Goal: Book appointment/travel/reservation

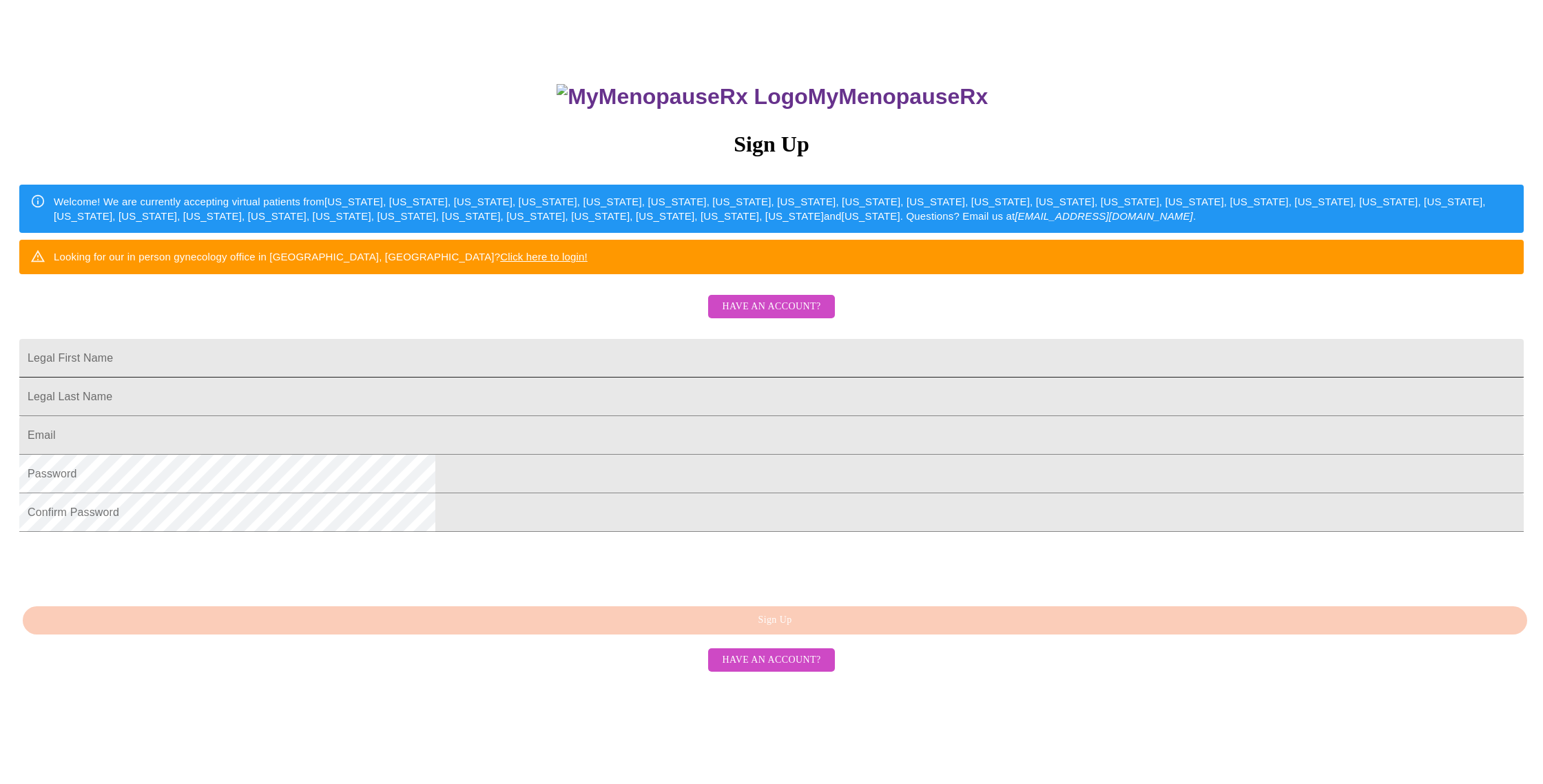
scroll to position [115, 0]
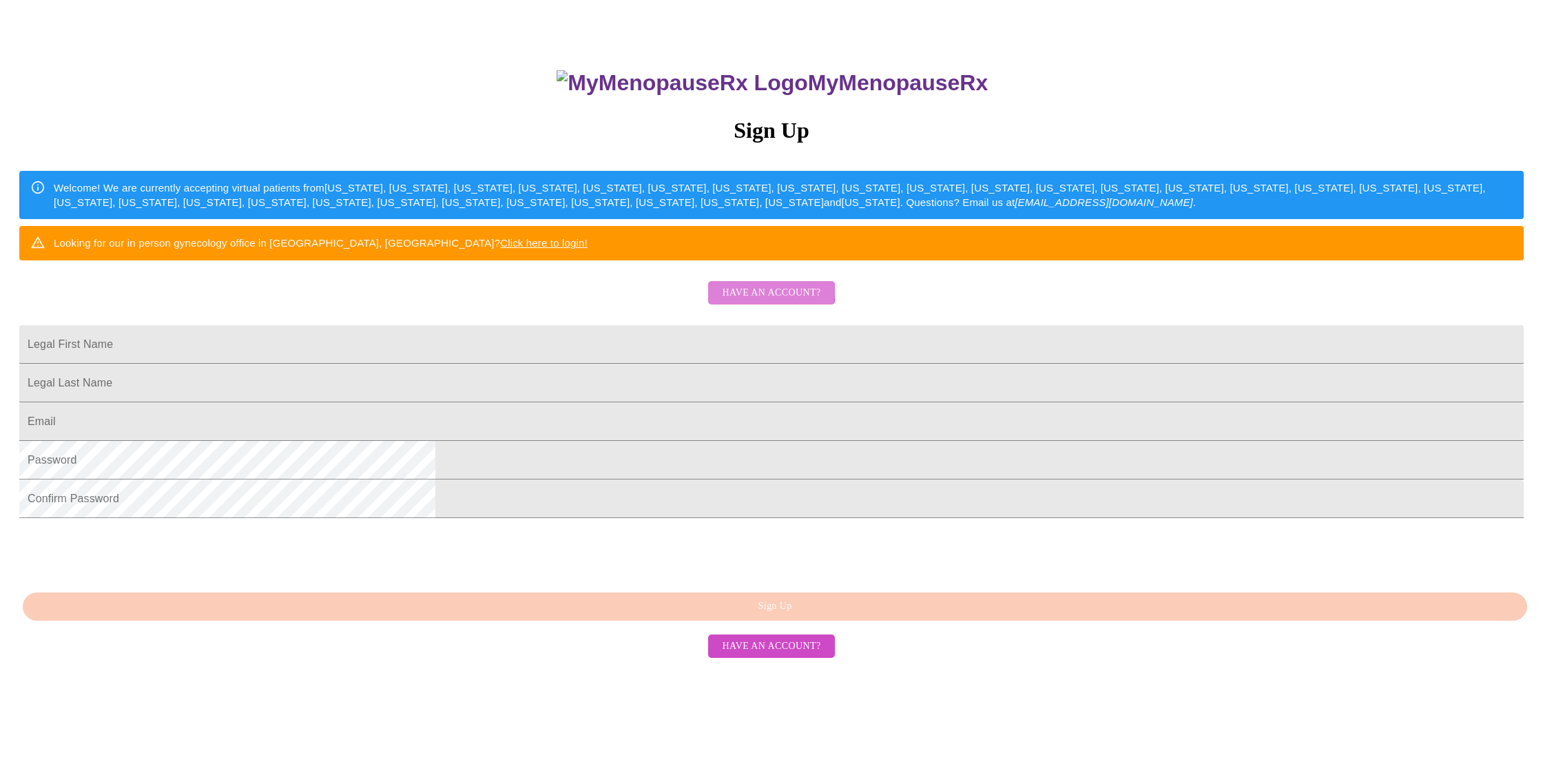
click at [756, 302] on span "Have an account?" at bounding box center [771, 293] width 99 height 17
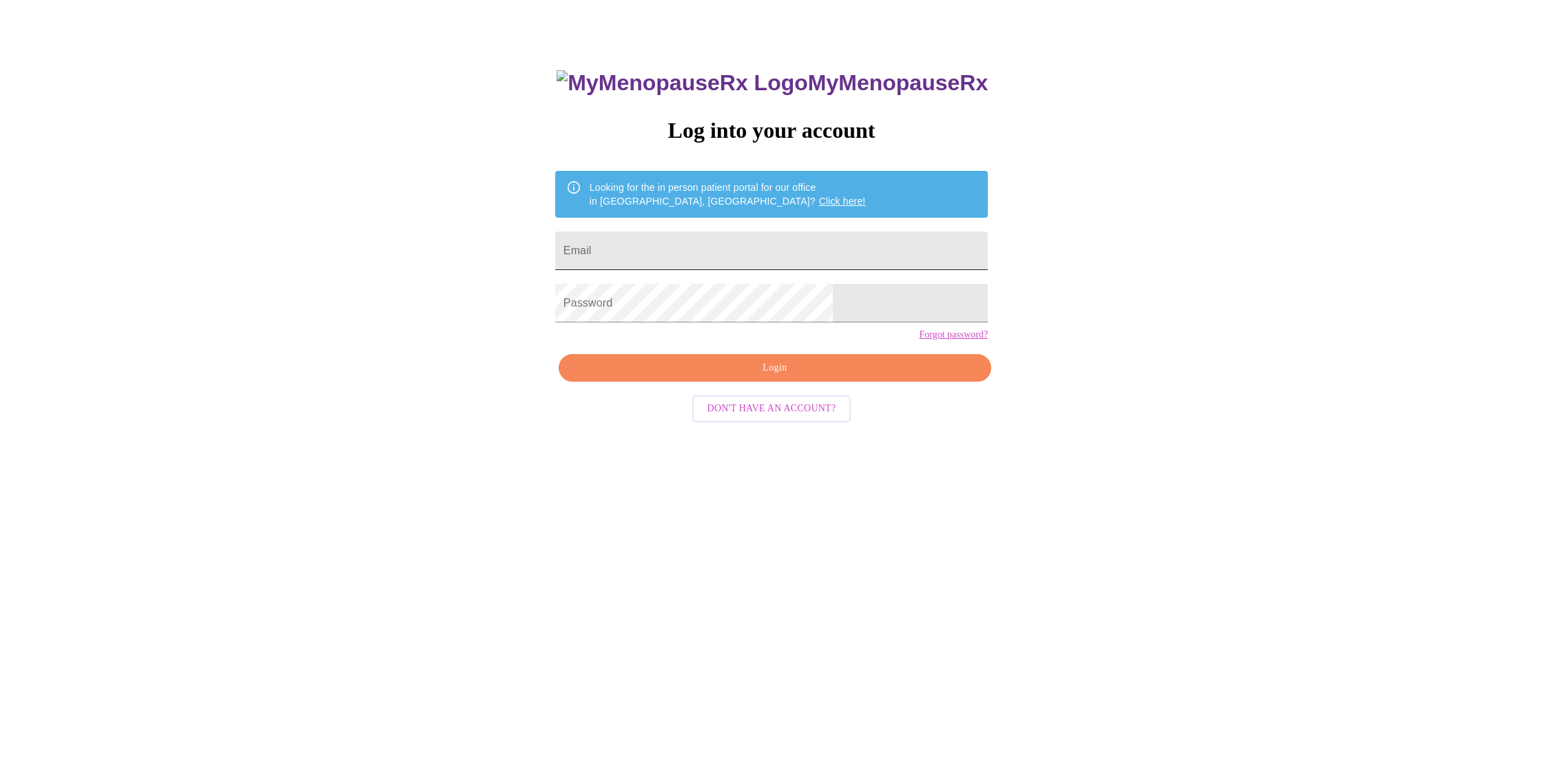
scroll to position [14, 0]
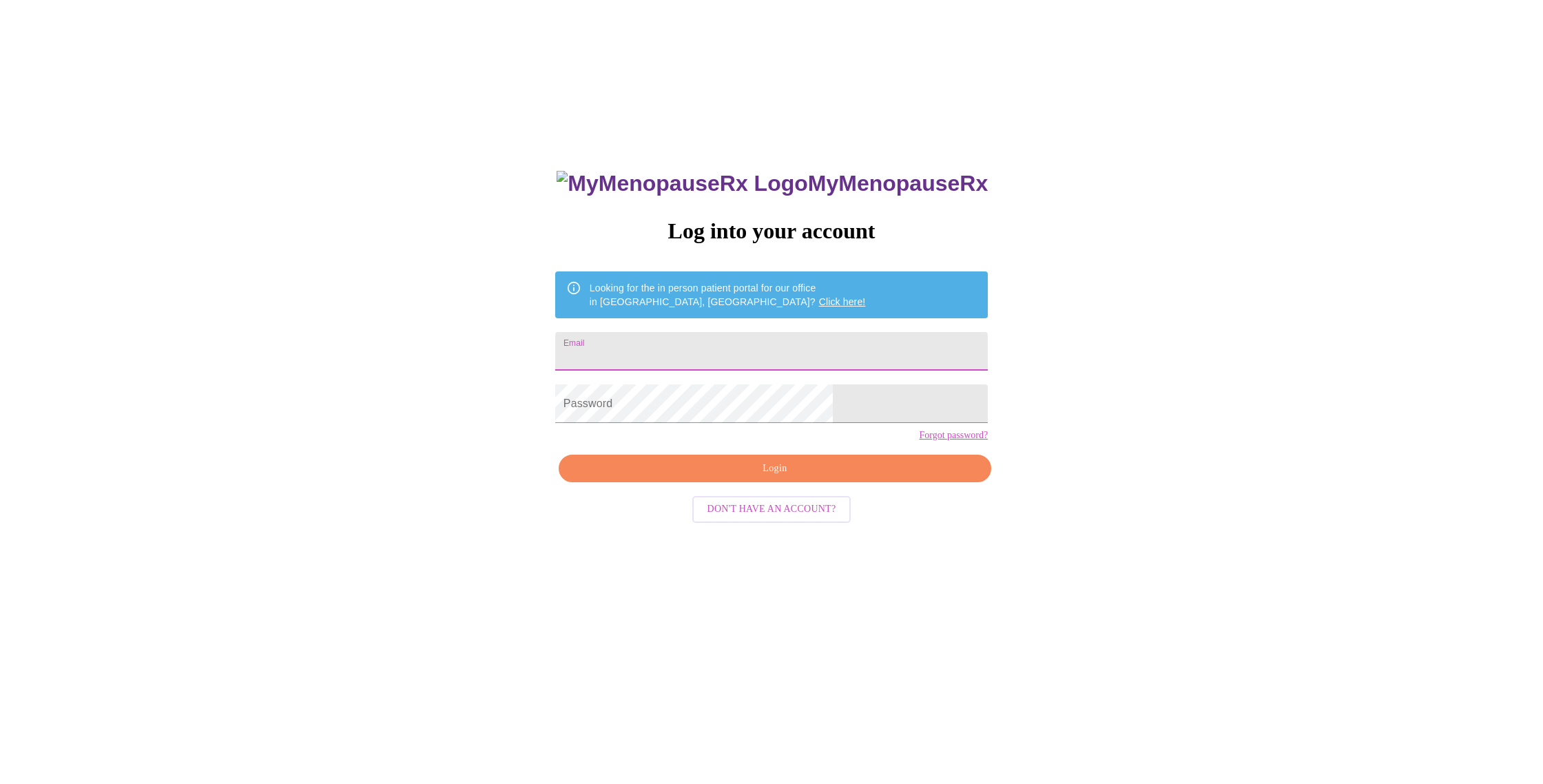
click at [736, 350] on input "Email" at bounding box center [771, 351] width 433 height 38
type input "[EMAIL_ADDRESS][DOMAIN_NAME]"
click at [770, 477] on span "Login" at bounding box center [774, 469] width 401 height 17
